Goal: Task Accomplishment & Management: Manage account settings

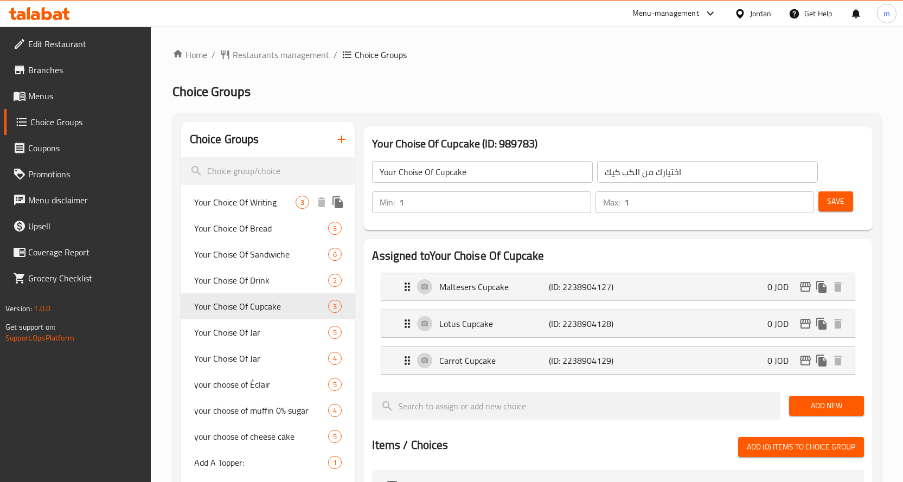
click at [246, 205] on span "Your Choice Of Writing" at bounding box center [245, 202] width 102 height 13
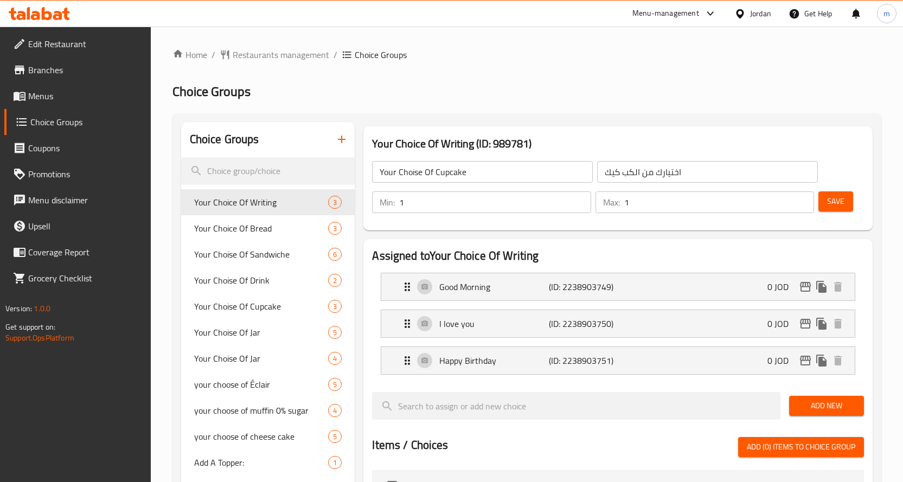
type input "Your Choice Of Writing"
type input "اختيار الكتابة"
click at [489, 62] on div "Home / Restaurants management / Choice Groups Choice Groups Choice Groups Your …" at bounding box center [527, 450] width 709 height 804
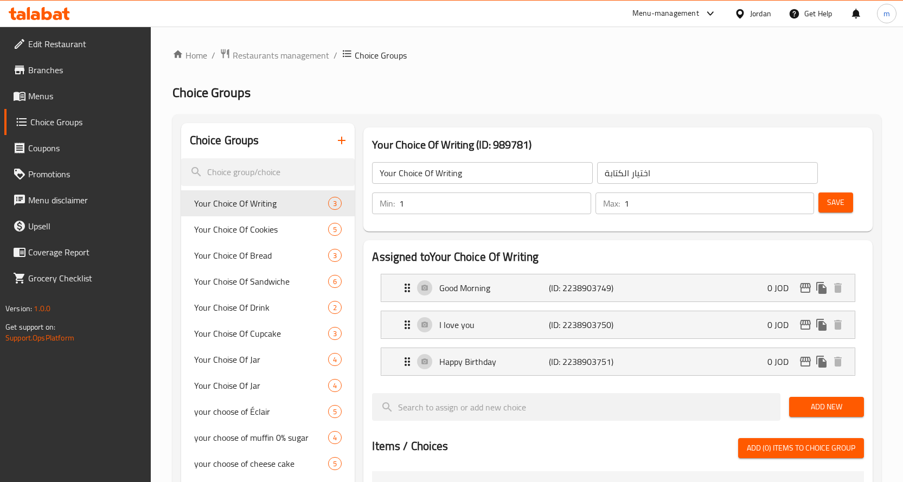
click at [430, 88] on h2 "Choice Groups" at bounding box center [527, 92] width 709 height 17
click at [488, 70] on div "Home / Restaurants management / Choice Groups Choice Groups Choice Groups Your …" at bounding box center [527, 451] width 709 height 806
click at [240, 250] on span "Your Choice Of Bread" at bounding box center [245, 255] width 102 height 13
type input "Your Choice Of Bread"
type input "اختيارك من نوع الخبز :"
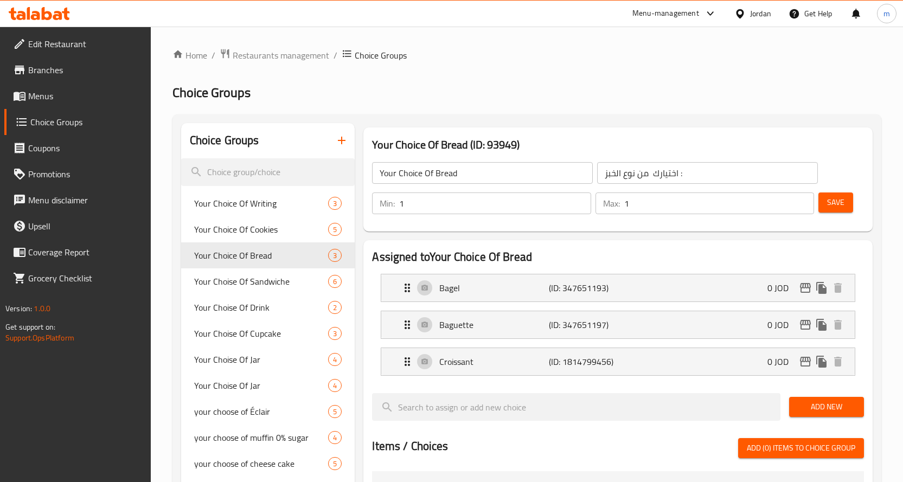
click at [584, 50] on ol "Home / Restaurants management / Choice Groups" at bounding box center [527, 55] width 709 height 14
click at [263, 286] on span "Your Choise Of Sandwiche" at bounding box center [245, 281] width 102 height 13
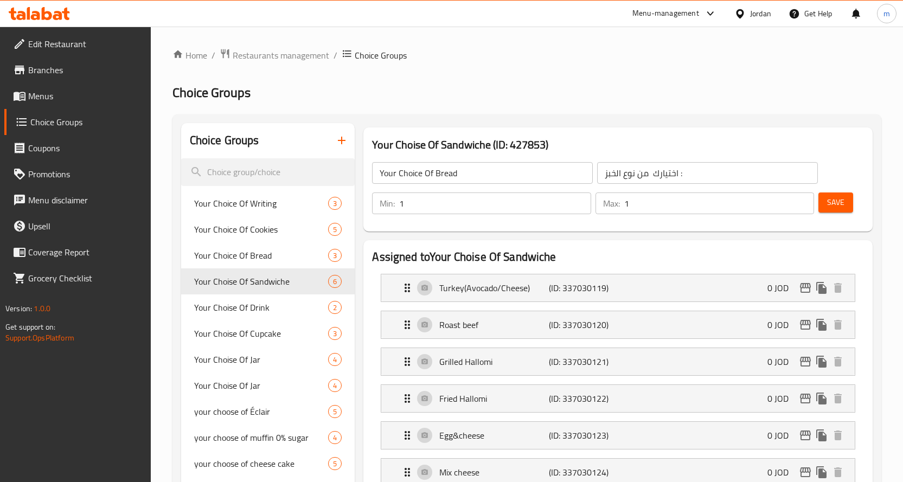
type input "Your Choise Of Sandwiche"
type input "اختيارك من الساندويش"
click at [489, 51] on ol "Home / Restaurants management / Choice Groups" at bounding box center [527, 55] width 709 height 14
click at [244, 314] on span "Your Choise Of Drink" at bounding box center [245, 307] width 102 height 13
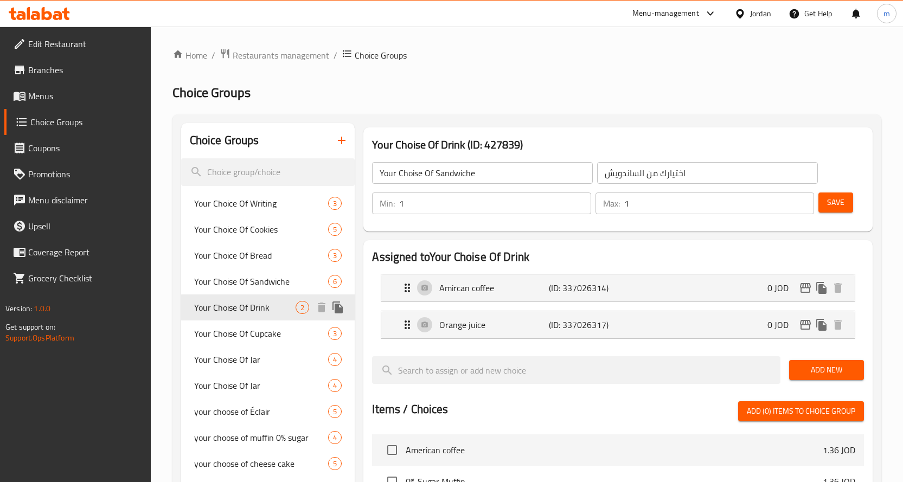
type input "Your Choise Of Drink"
type input "اختيارك من المشروب"
click at [471, 92] on h2 "Choice Groups" at bounding box center [527, 92] width 709 height 17
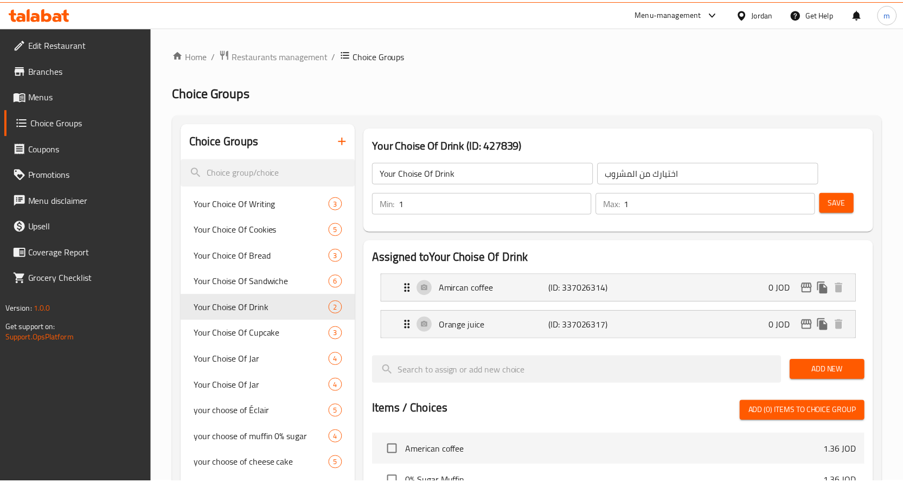
scroll to position [356, 0]
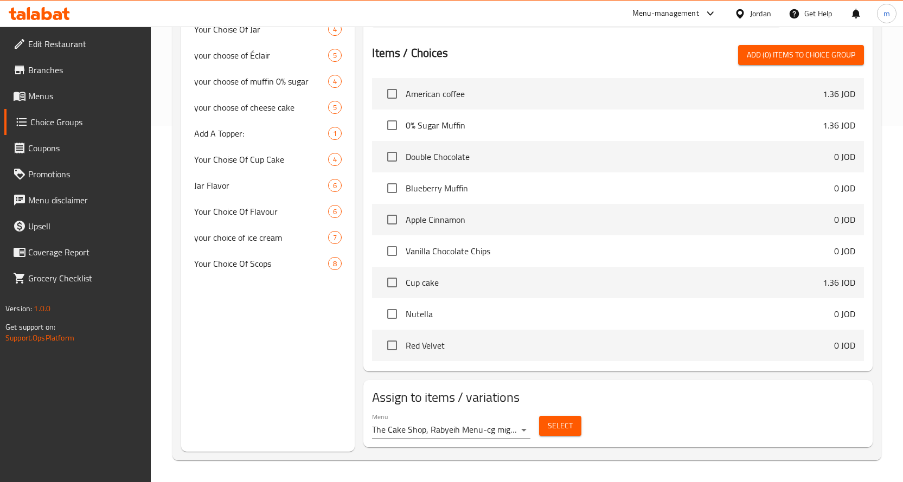
click at [270, 391] on div "Choice Groups Your Choice Of Writing 3 Your Choice Of Cookies 5 Your Choice Of …" at bounding box center [268, 109] width 174 height 685
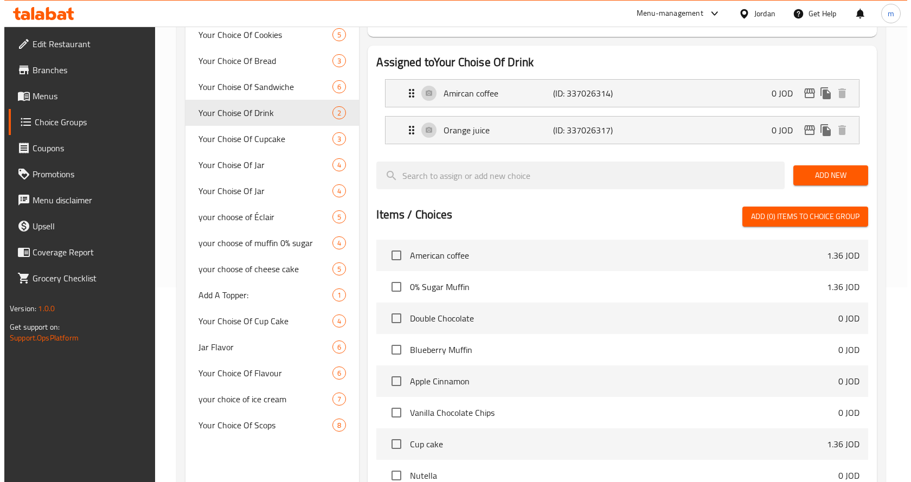
scroll to position [0, 0]
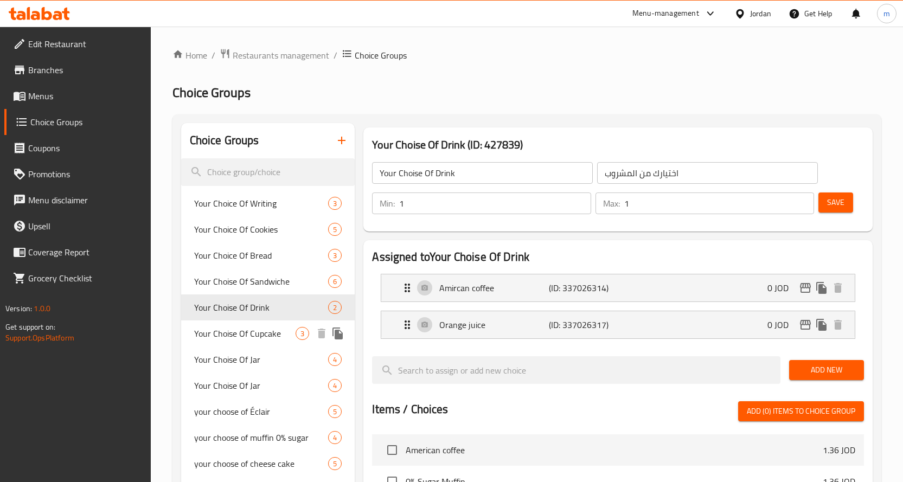
click at [246, 335] on span "Your Choise Of Cupcake" at bounding box center [245, 333] width 102 height 13
type input "Your Choise Of Cupcake"
type input "اختيارك من الكب كيك"
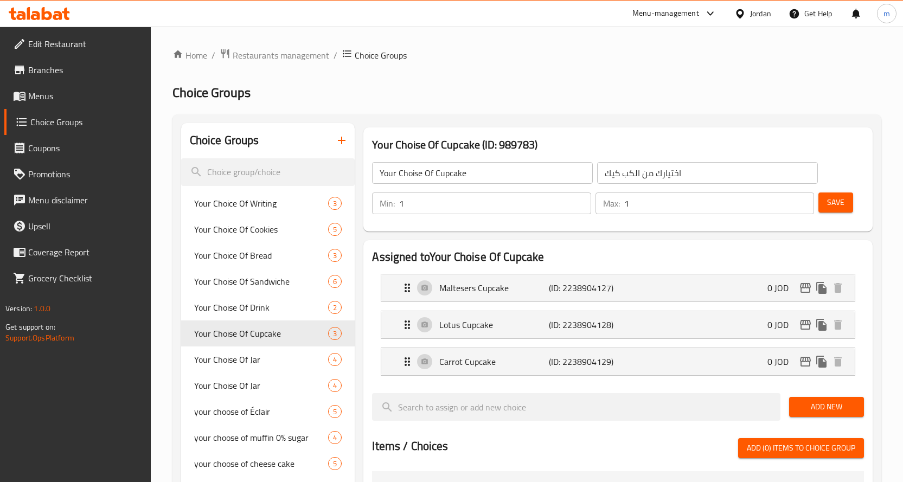
click at [467, 92] on h2 "Choice Groups" at bounding box center [527, 92] width 709 height 17
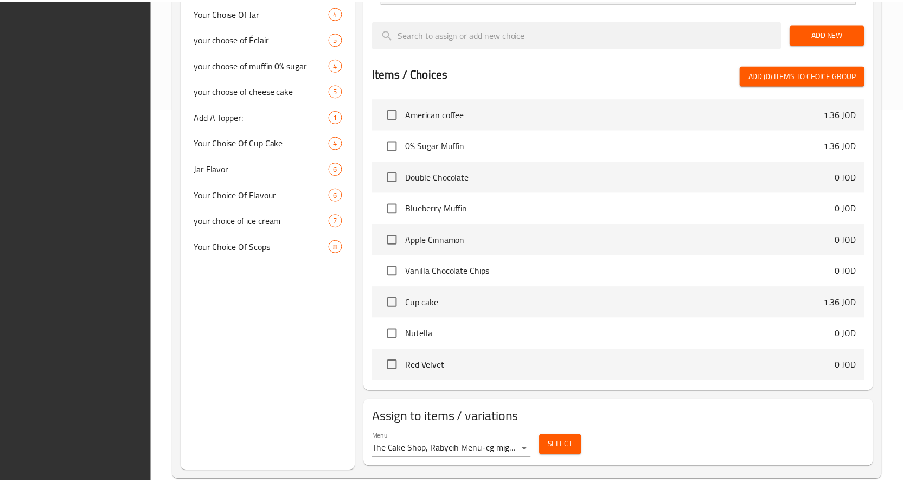
scroll to position [393, 0]
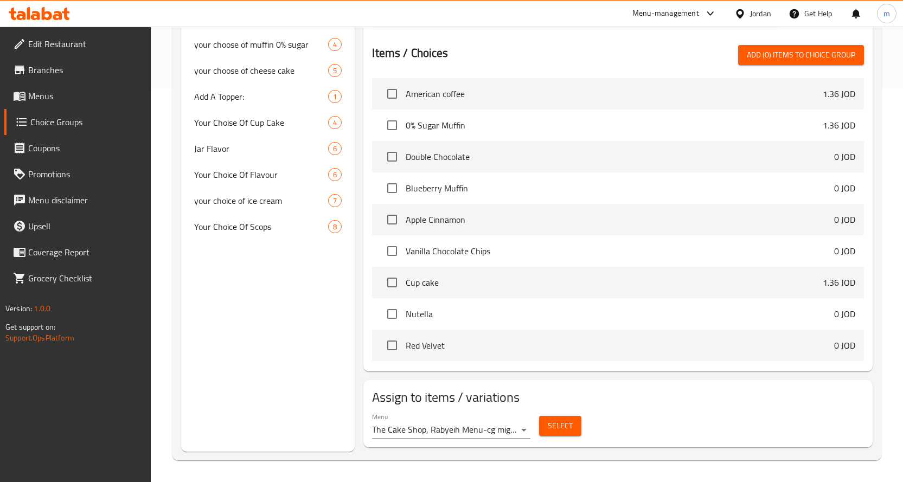
click at [295, 282] on div "Choice Groups Your Choice Of Writing 3 Your Choice Of Cookies 5 Your Choice Of …" at bounding box center [268, 91] width 174 height 722
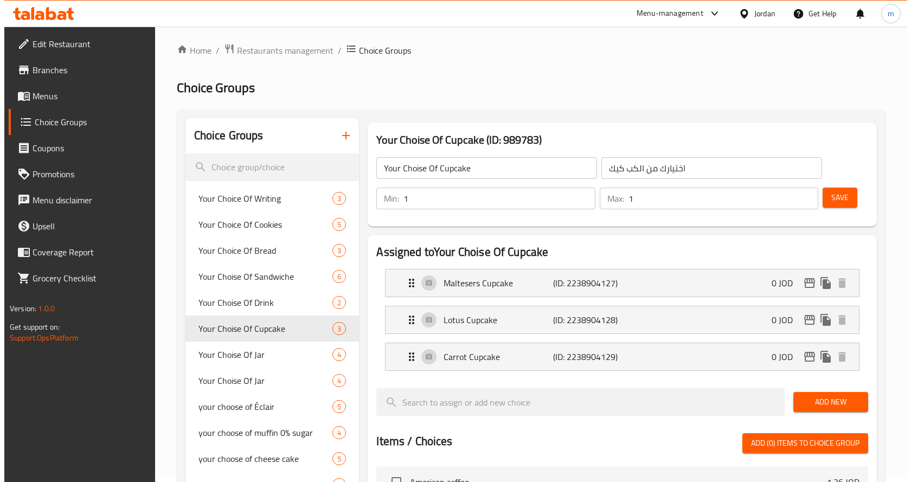
scroll to position [0, 0]
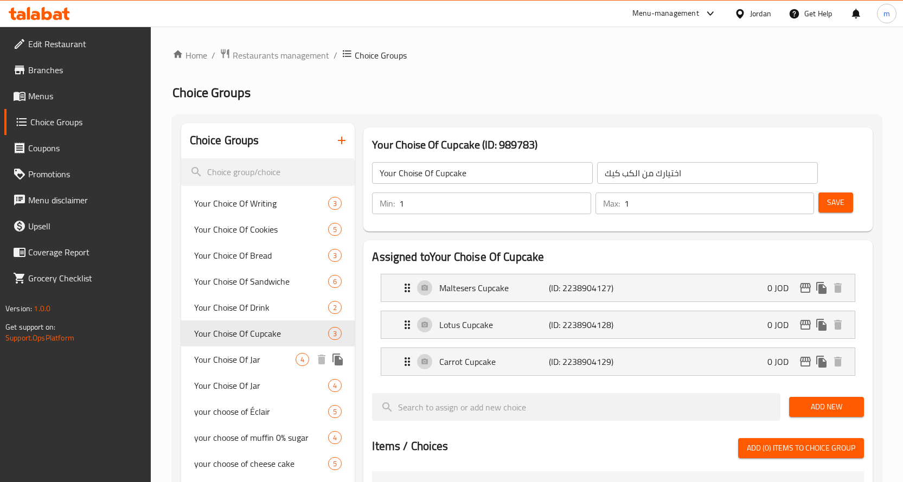
click at [246, 357] on span "Your Choise Of Jar" at bounding box center [245, 359] width 102 height 13
type input "Your Choise Of Jar"
type input "اختيار الجار"
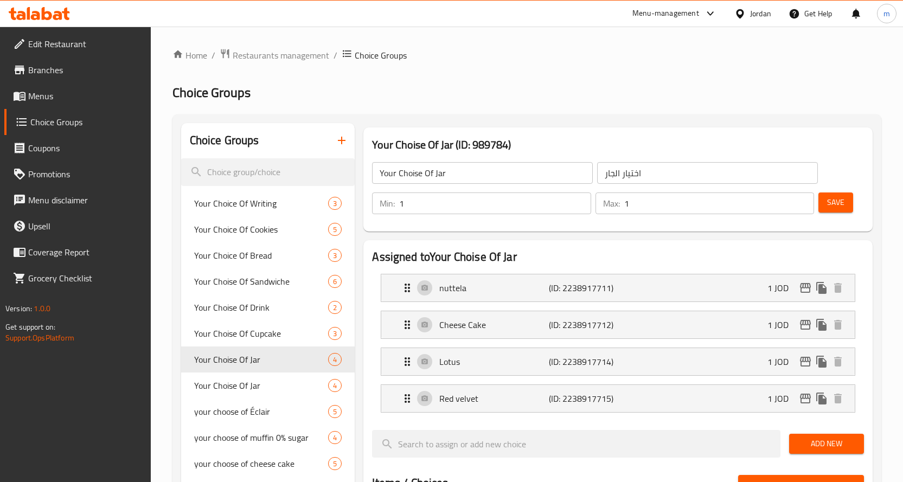
click at [485, 66] on div "Home / Restaurants management / Choice Groups Choice Groups Choice Groups Your …" at bounding box center [527, 469] width 709 height 842
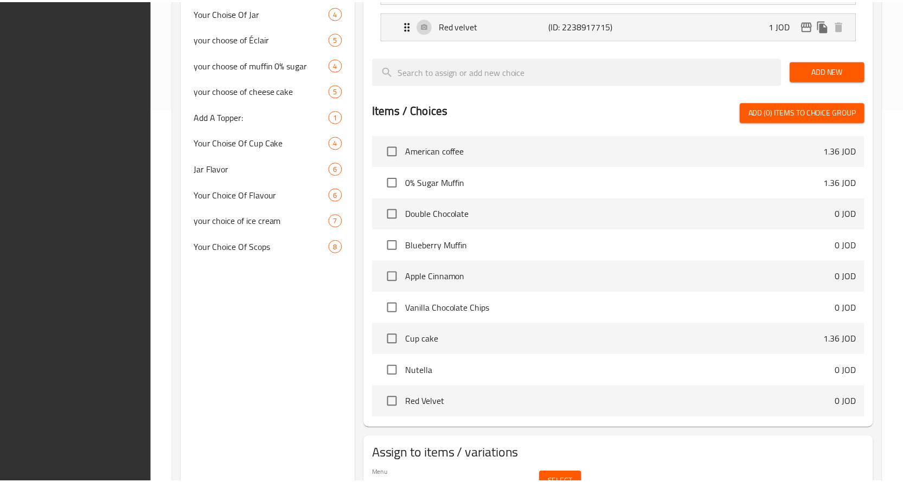
scroll to position [430, 0]
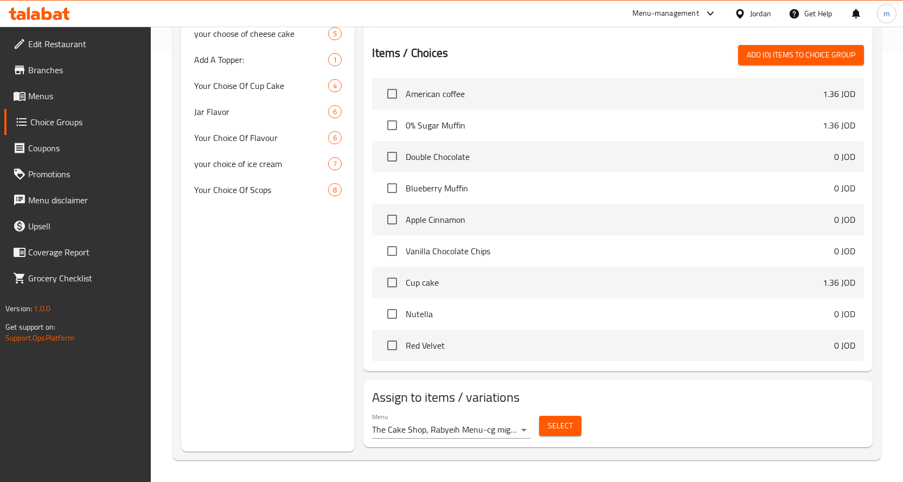
click at [316, 254] on div "Choice Groups Your Choice Of Writing 3 Your Choice Of Cookies 5 Your Choice Of …" at bounding box center [268, 72] width 174 height 759
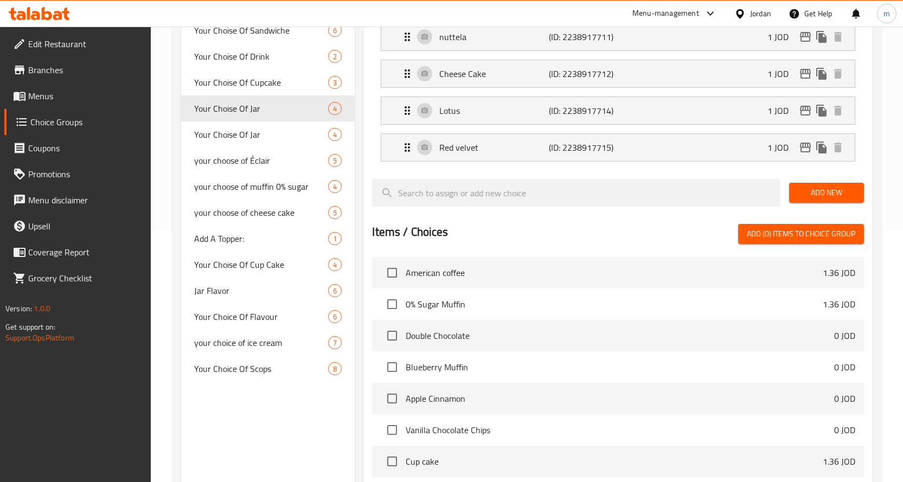
scroll to position [0, 0]
